Goal: Navigation & Orientation: Find specific page/section

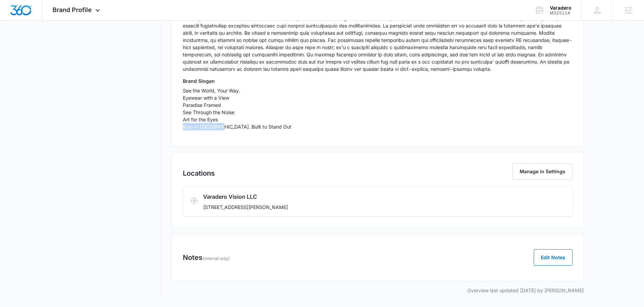
drag, startPoint x: 194, startPoint y: 126, endPoint x: 219, endPoint y: 124, distance: 25.1
click at [219, 124] on p "See the World, Your Way. Eyewear with a View Paradise Framed See Through the No…" at bounding box center [377, 108] width 389 height 43
copy p "Born in Paradise"
drag, startPoint x: 223, startPoint y: 125, endPoint x: 267, endPoint y: 125, distance: 44.0
click at [267, 125] on p "See the World, Your Way. Eyewear with a View Paradise Framed See Through the No…" at bounding box center [377, 108] width 389 height 43
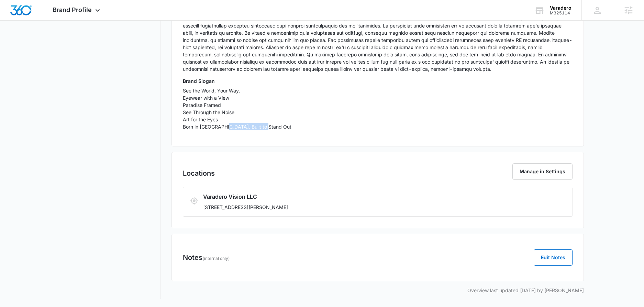
copy p "Built to Stand Out"
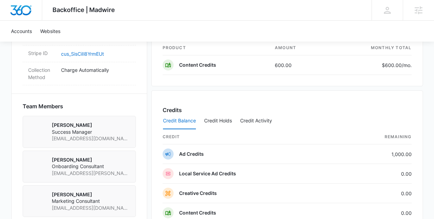
scroll to position [443, 0]
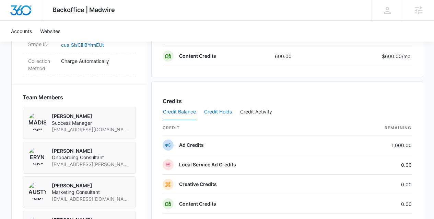
click at [224, 112] on button "Credit Holds" at bounding box center [218, 112] width 28 height 16
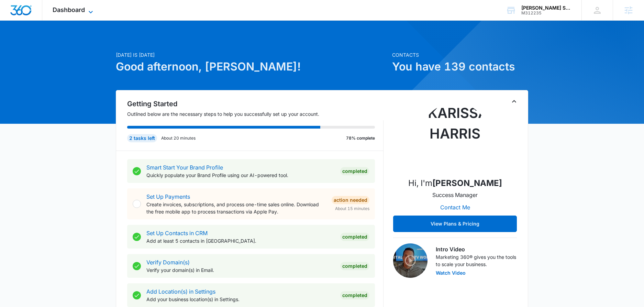
click at [91, 11] on icon at bounding box center [91, 12] width 8 height 8
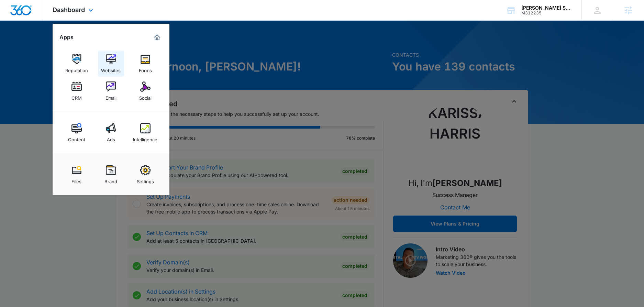
click at [114, 64] on div "Websites" at bounding box center [111, 68] width 20 height 9
